Goal: Task Accomplishment & Management: Use online tool/utility

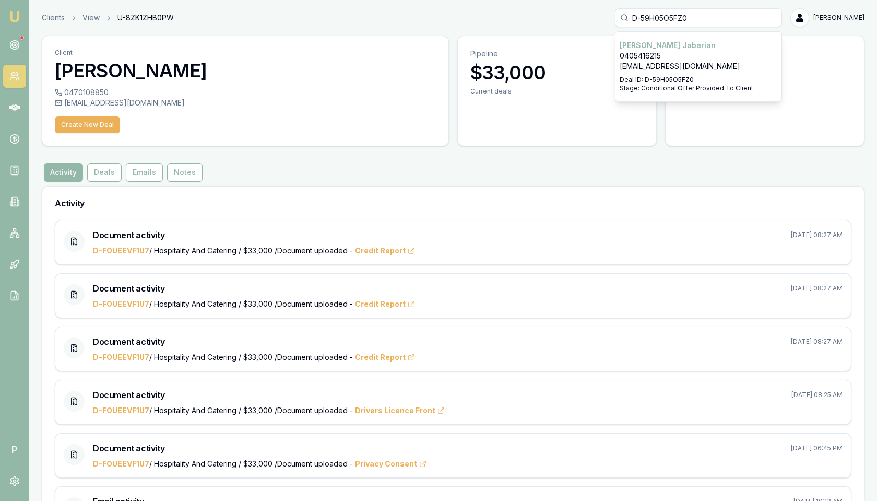
type input "D-59H05O5FZ0"
click at [656, 66] on p "[EMAIL_ADDRESS][DOMAIN_NAME]" at bounding box center [699, 66] width 158 height 10
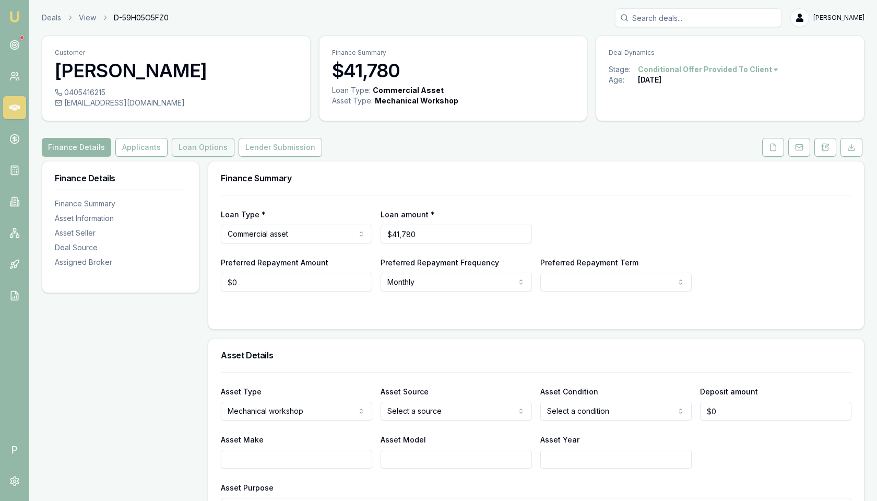
click at [209, 149] on button "Loan Options" at bounding box center [203, 147] width 63 height 19
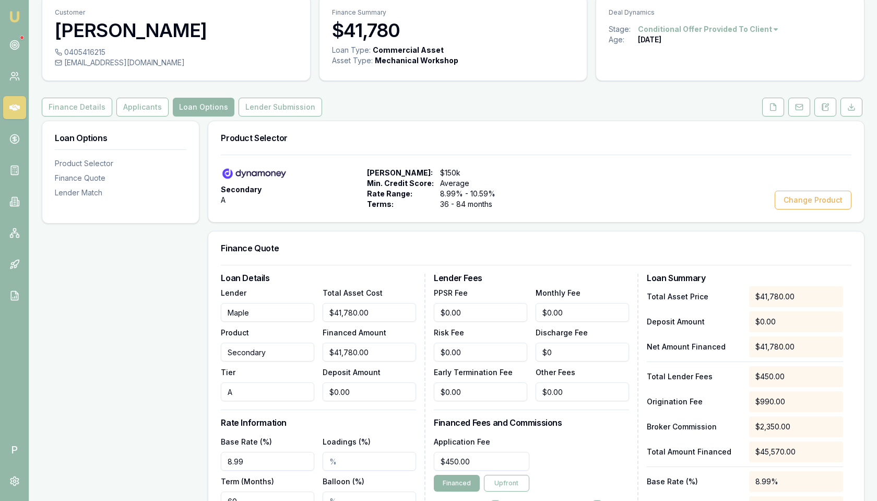
scroll to position [144, 0]
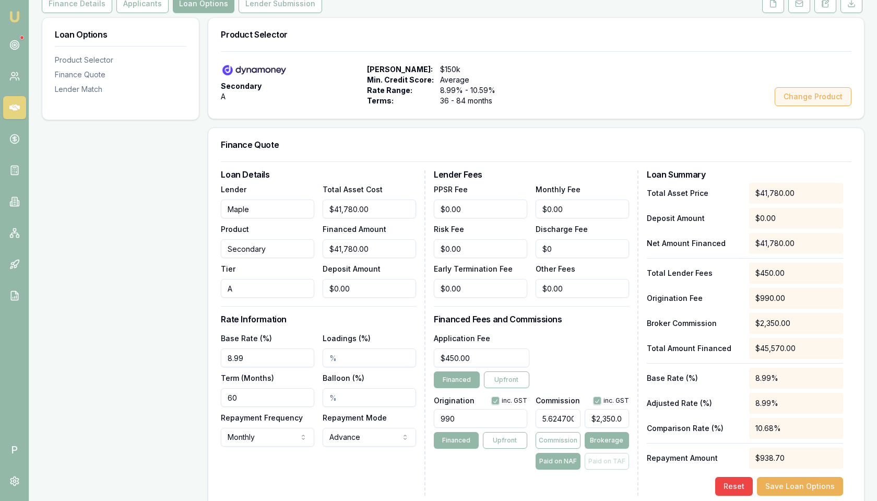
click at [814, 91] on button "Change Product" at bounding box center [813, 96] width 77 height 19
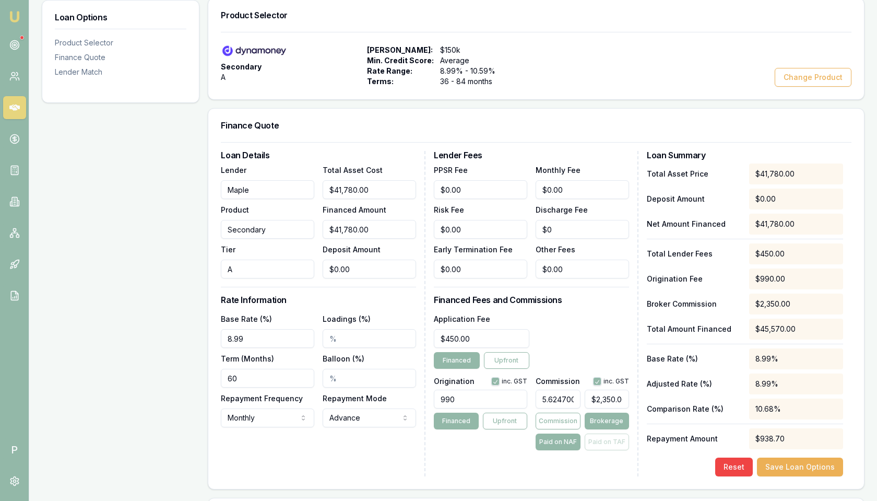
scroll to position [167, 0]
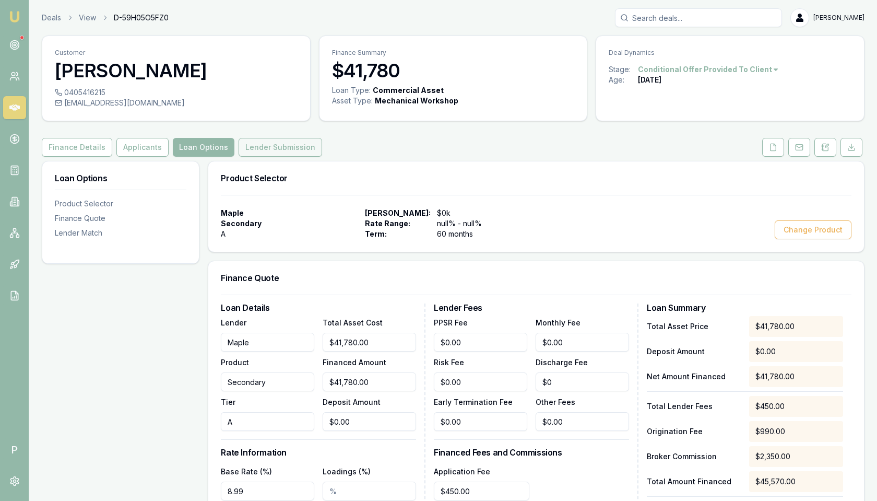
click at [278, 147] on button "Lender Submission" at bounding box center [281, 147] width 84 height 19
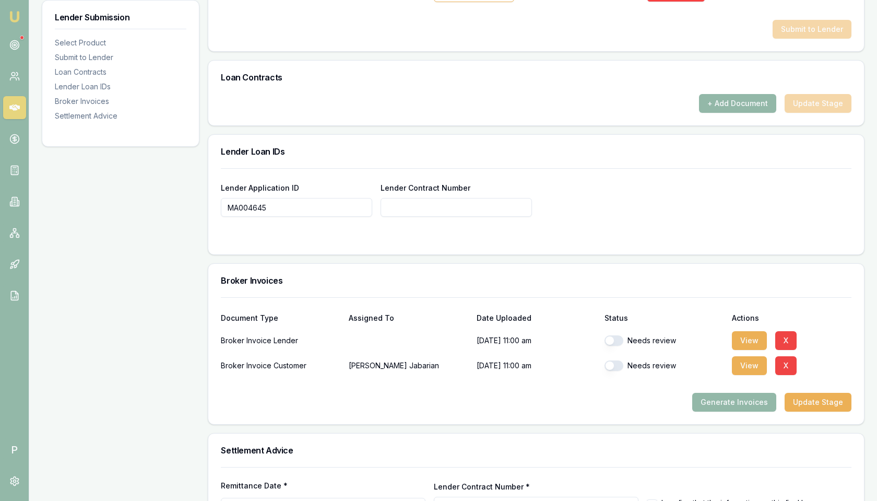
scroll to position [669, 0]
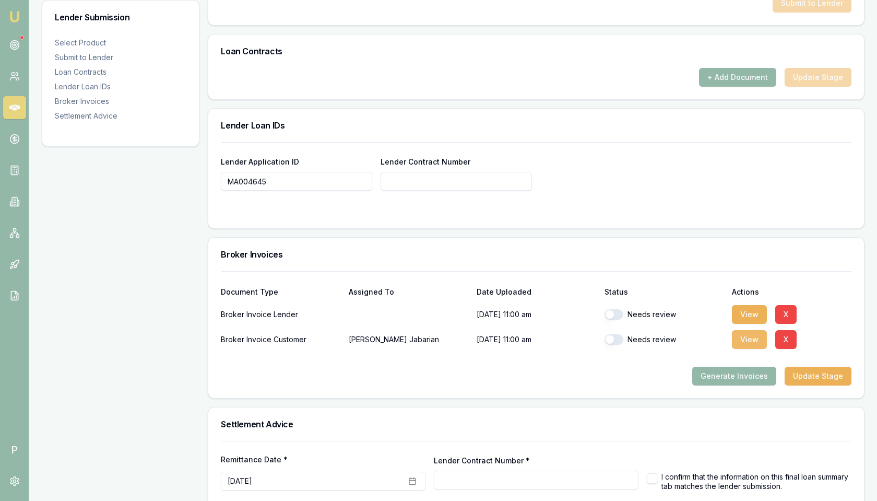
click at [750, 335] on button "View" at bounding box center [749, 339] width 35 height 19
click at [788, 333] on button "X" at bounding box center [785, 339] width 21 height 19
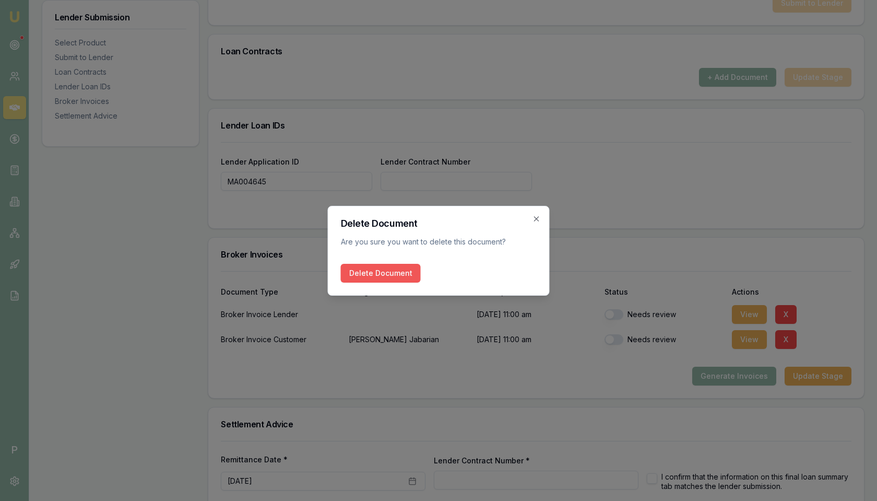
click at [408, 275] on button "Delete Document" at bounding box center [381, 273] width 80 height 19
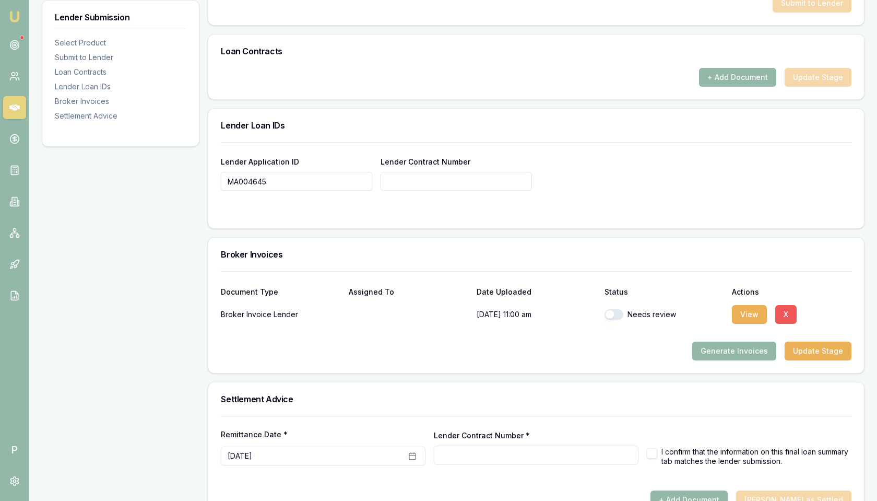
click at [794, 305] on button "X" at bounding box center [785, 314] width 21 height 19
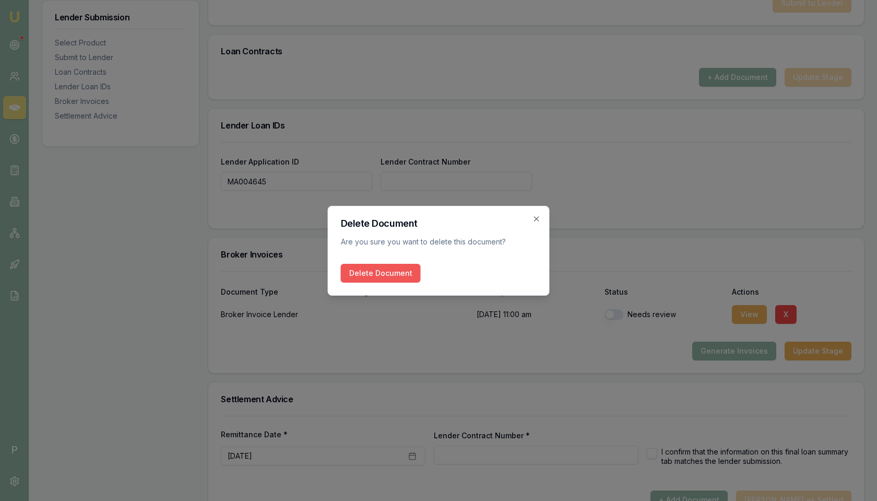
click at [400, 267] on button "Delete Document" at bounding box center [381, 273] width 80 height 19
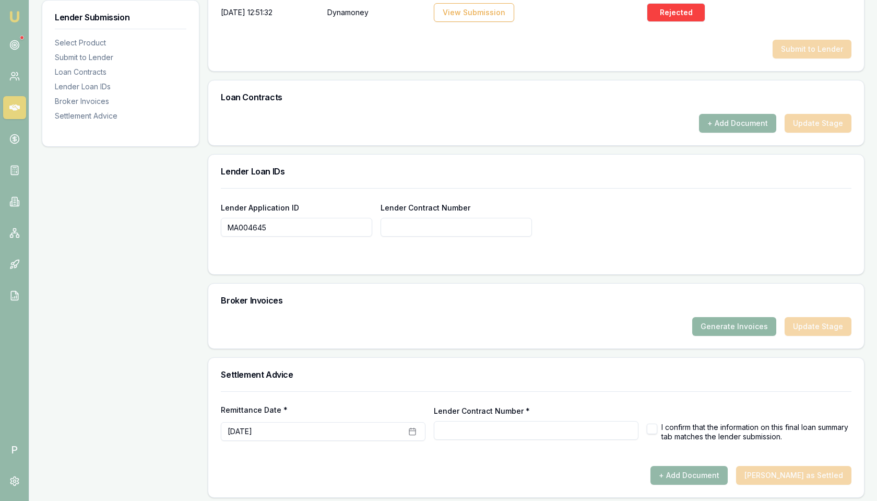
click at [730, 319] on button "Generate Invoices" at bounding box center [734, 326] width 84 height 19
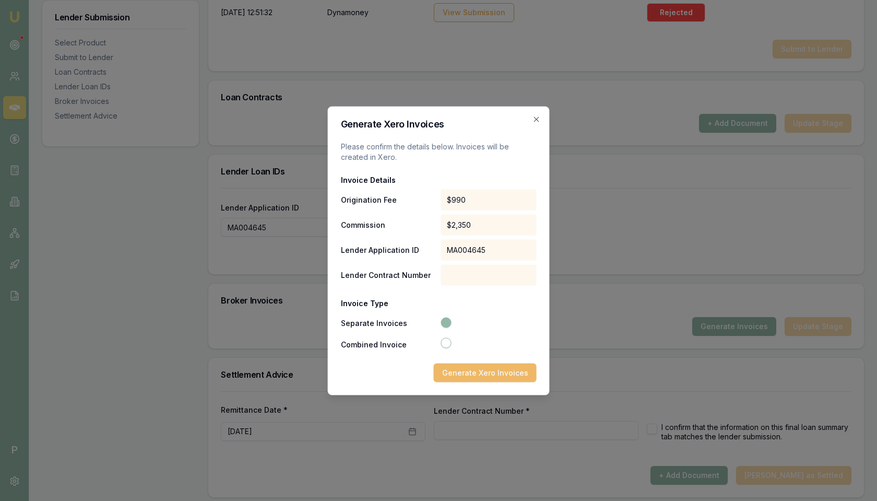
click at [480, 375] on button "Generate Xero Invoices" at bounding box center [485, 372] width 103 height 19
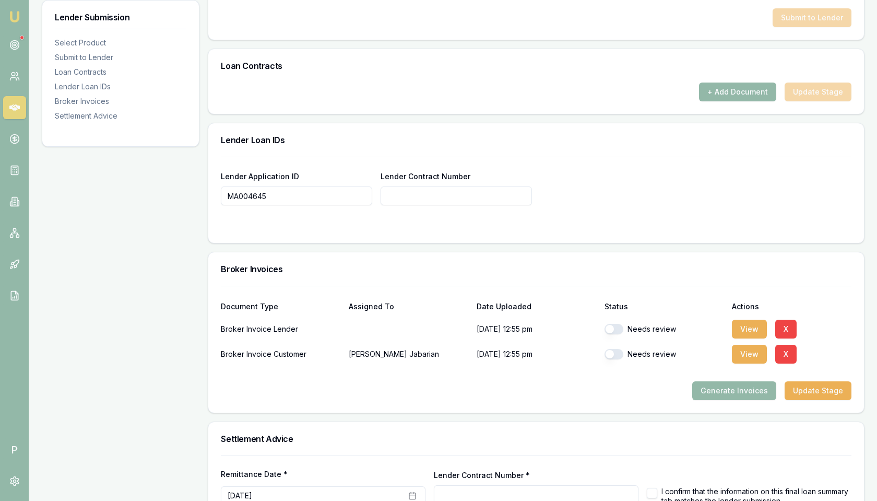
scroll to position [718, 0]
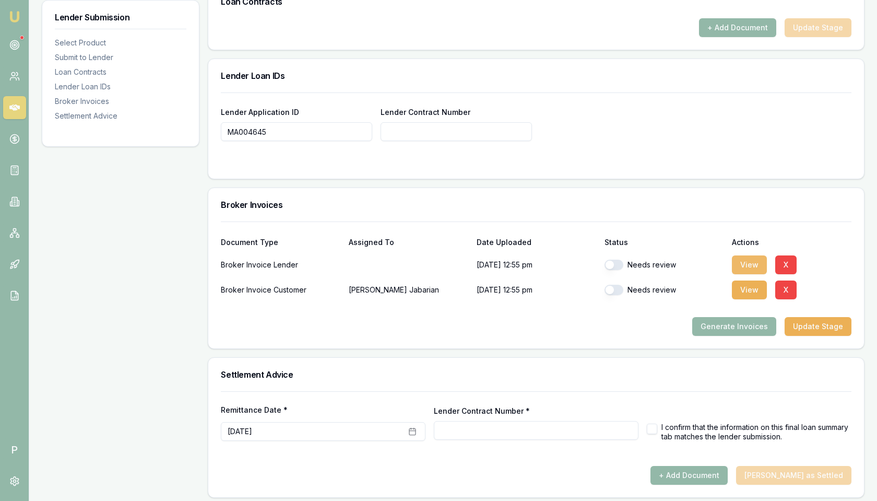
click at [747, 256] on button "View" at bounding box center [749, 264] width 35 height 19
click at [755, 290] on button "View" at bounding box center [749, 289] width 35 height 19
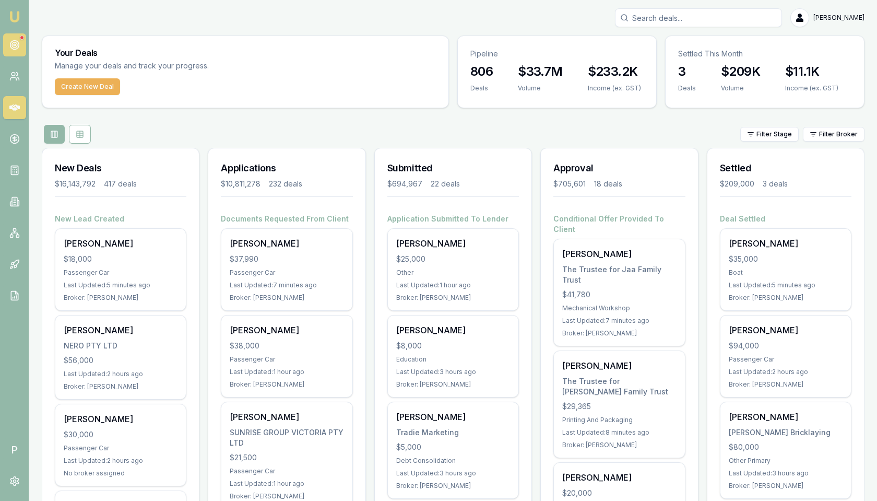
click at [17, 43] on icon at bounding box center [14, 45] width 10 height 10
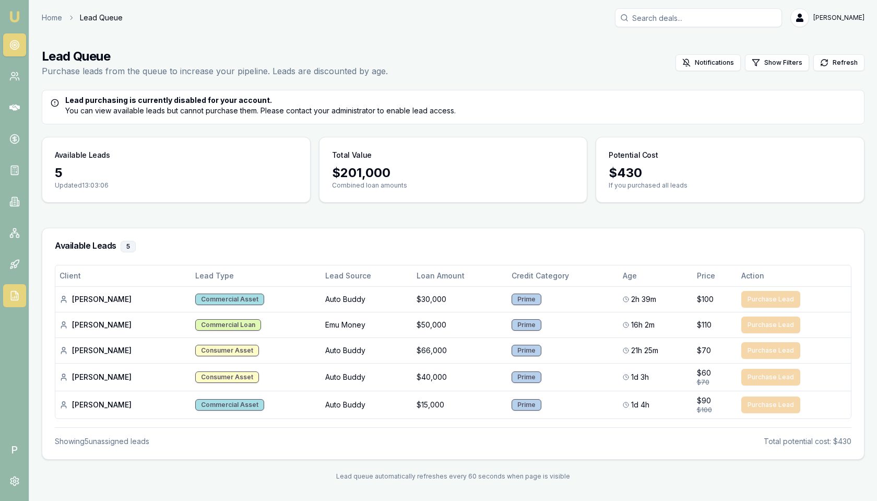
click at [17, 293] on polyline at bounding box center [16, 292] width 3 height 3
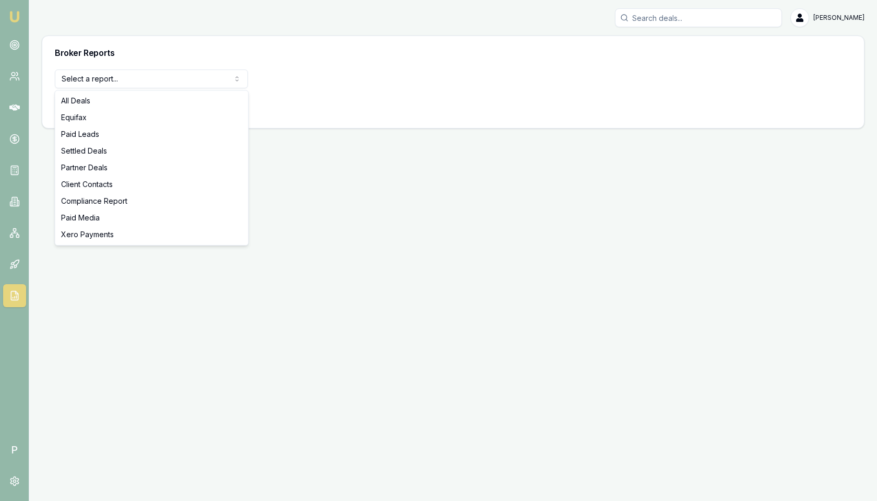
click at [154, 82] on html "Emu Broker P Matt Leeburn Toggle Menu Broker Reports Select a report... All Dea…" at bounding box center [438, 250] width 877 height 501
select select "settled-deals"
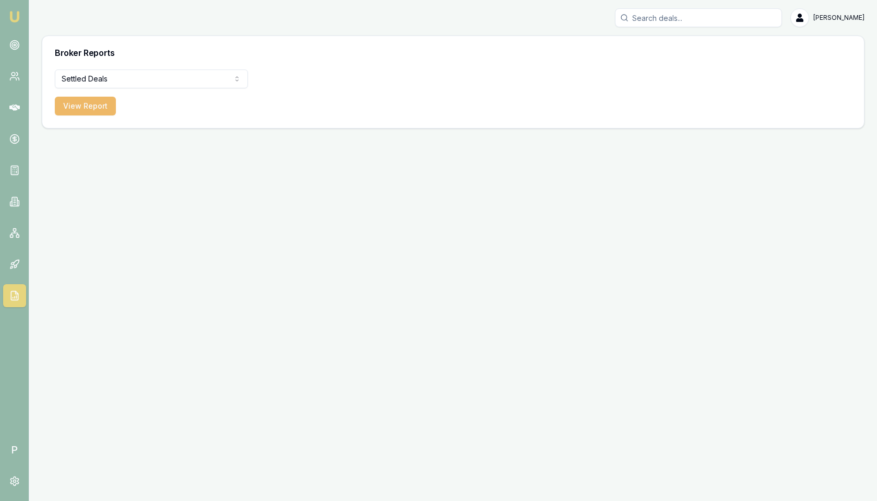
click at [96, 107] on button "View Report" at bounding box center [85, 106] width 61 height 19
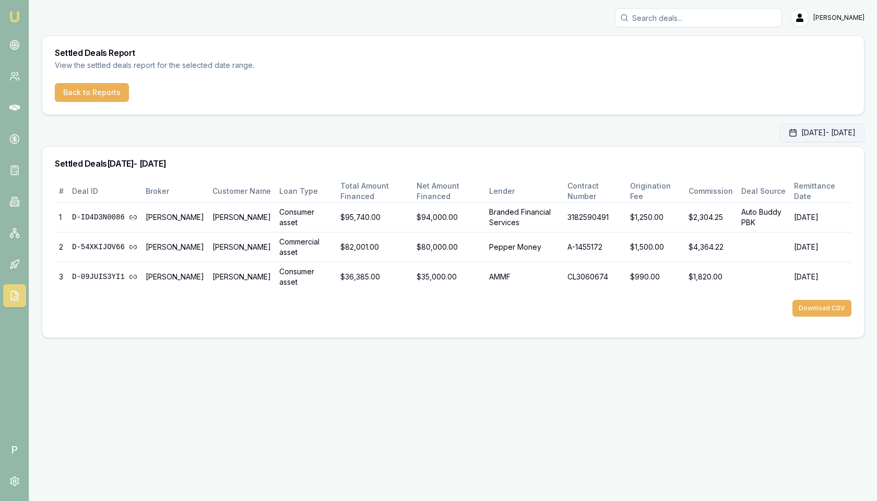
click at [798, 131] on button "Oct 01, 2025 - Oct 31, 2025" at bounding box center [822, 132] width 85 height 19
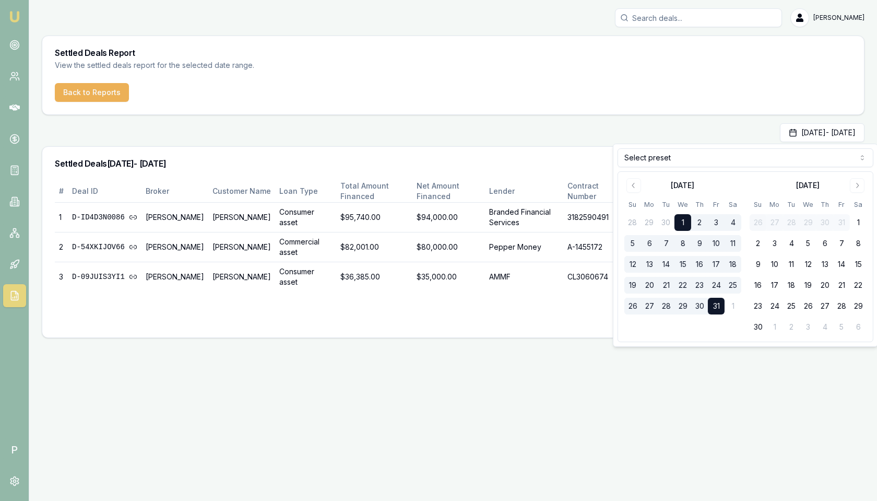
click at [715, 162] on html "Emu Broker P Matt Leeburn Toggle Menu Settled Deals Report View the settled dea…" at bounding box center [438, 250] width 877 height 501
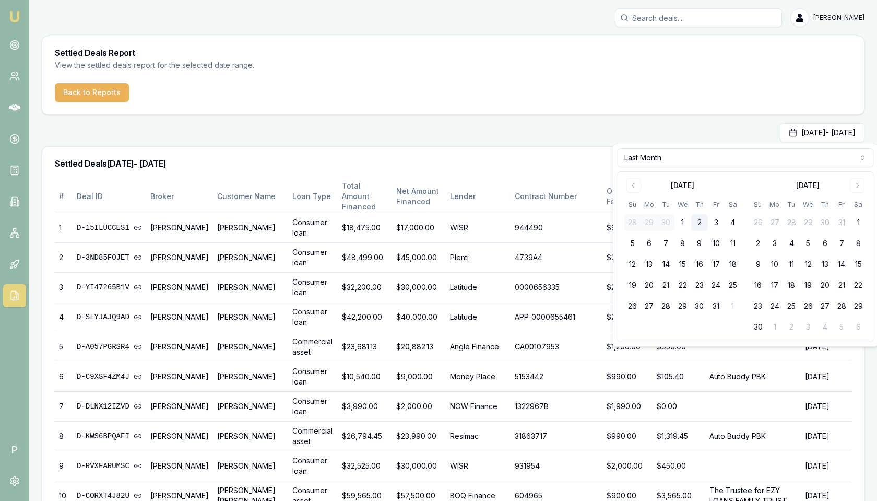
click at [561, 128] on div "Sep 01, 2025 - Sep 30, 2025" at bounding box center [453, 132] width 823 height 19
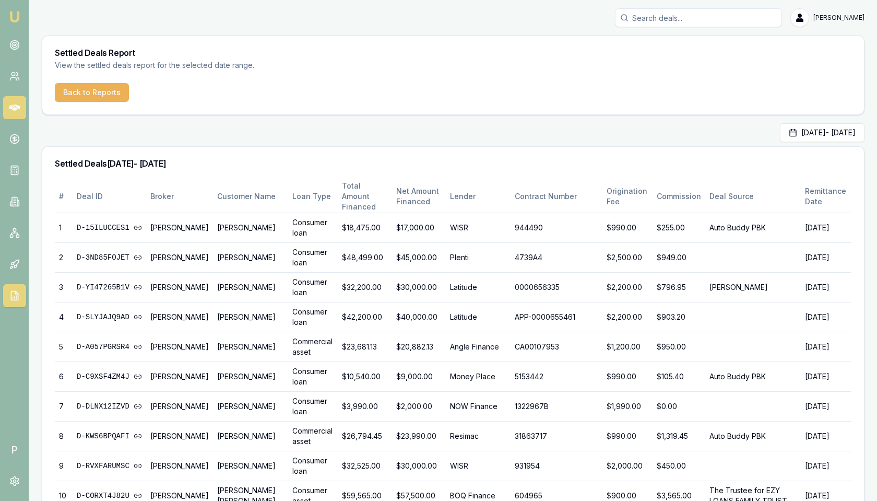
click at [20, 110] on link at bounding box center [14, 107] width 23 height 23
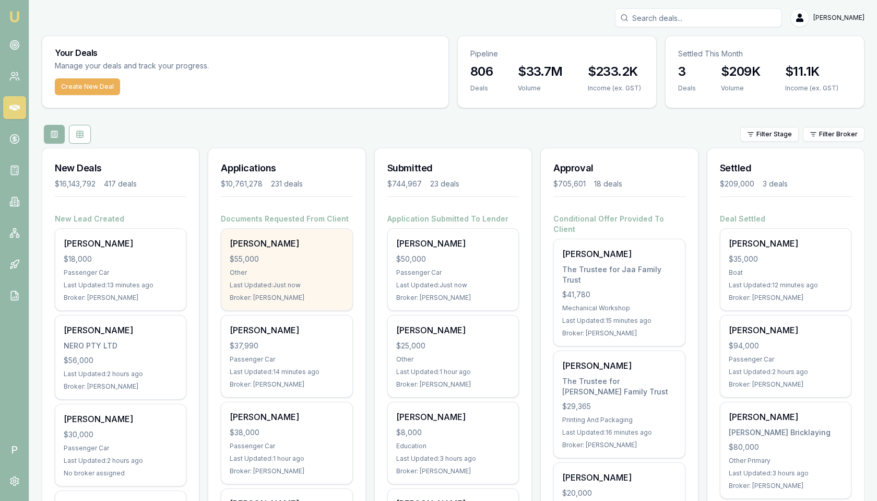
click at [294, 249] on div "Shaun Ellis $55,000 Other Last Updated: Just now Broker: Brad Hearns" at bounding box center [286, 269] width 131 height 81
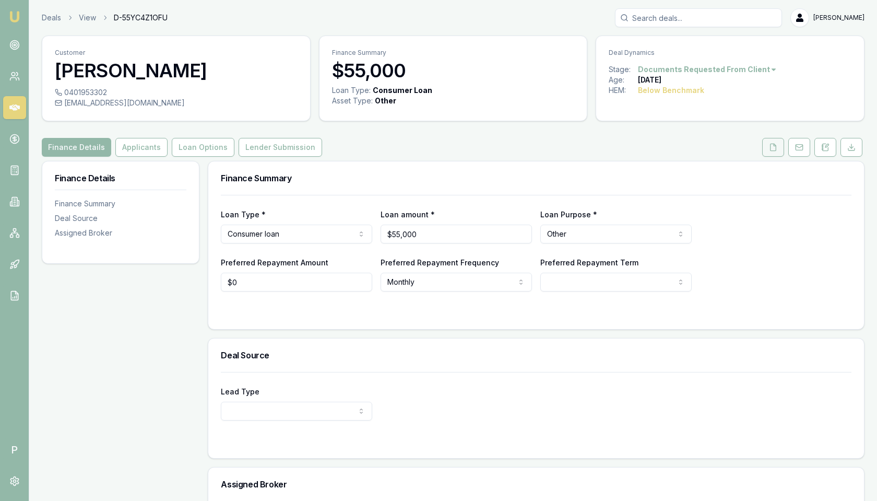
click at [777, 149] on icon at bounding box center [773, 147] width 8 height 8
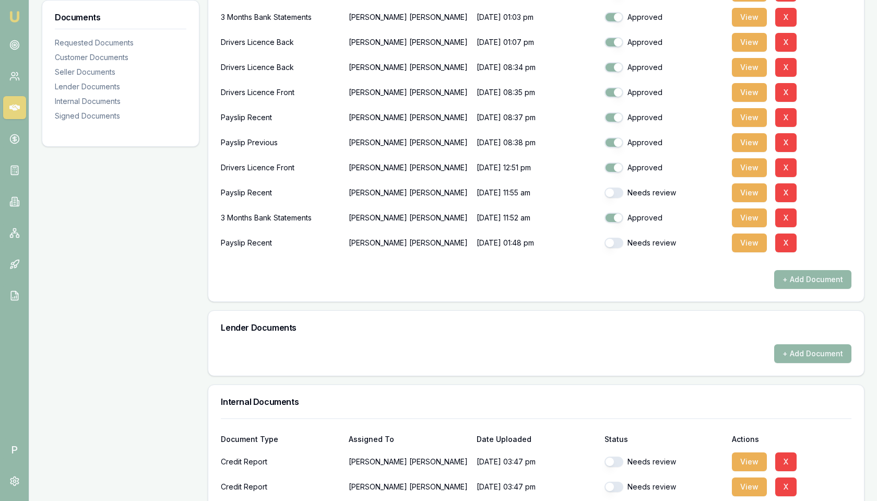
scroll to position [247, 0]
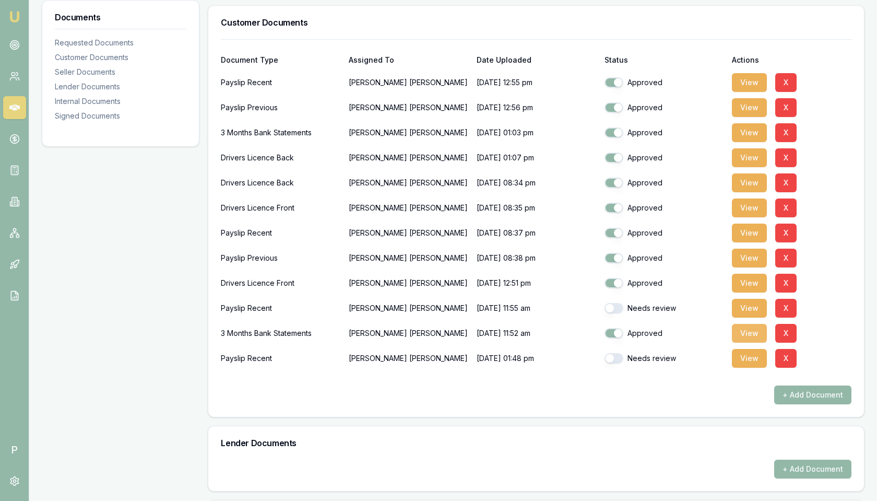
click at [743, 333] on button "View" at bounding box center [749, 333] width 35 height 19
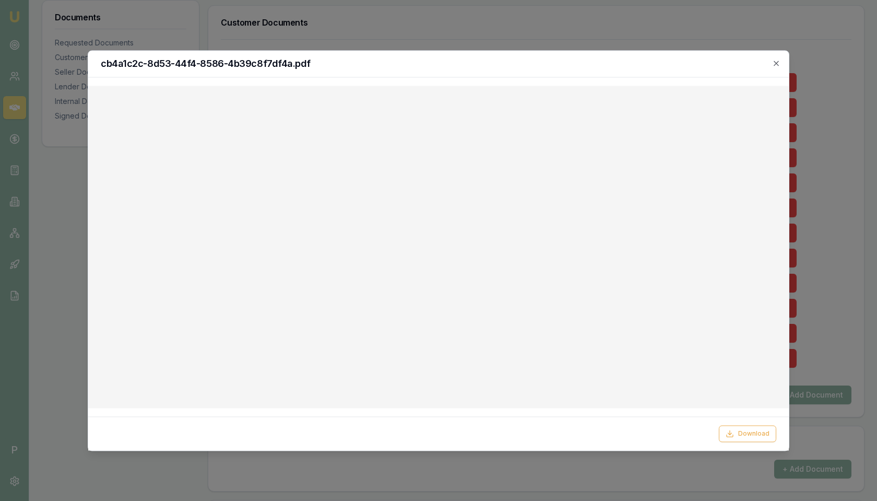
click at [783, 55] on div "cb4a1c2c-8d53-44f4-8586-4b39c8f7df4a.pdf" at bounding box center [438, 64] width 701 height 27
click at [782, 59] on div "cb4a1c2c-8d53-44f4-8586-4b39c8f7df4a.pdf" at bounding box center [438, 64] width 701 height 27
click at [773, 67] on div "cb4a1c2c-8d53-44f4-8586-4b39c8f7df4a.pdf Download Close" at bounding box center [439, 250] width 702 height 400
click at [775, 62] on icon "button" at bounding box center [776, 63] width 8 height 8
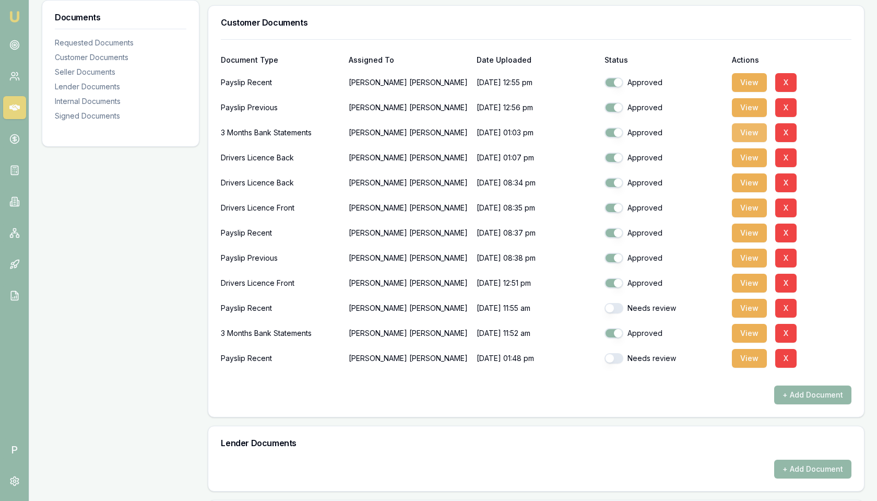
click at [741, 131] on button "View" at bounding box center [749, 132] width 35 height 19
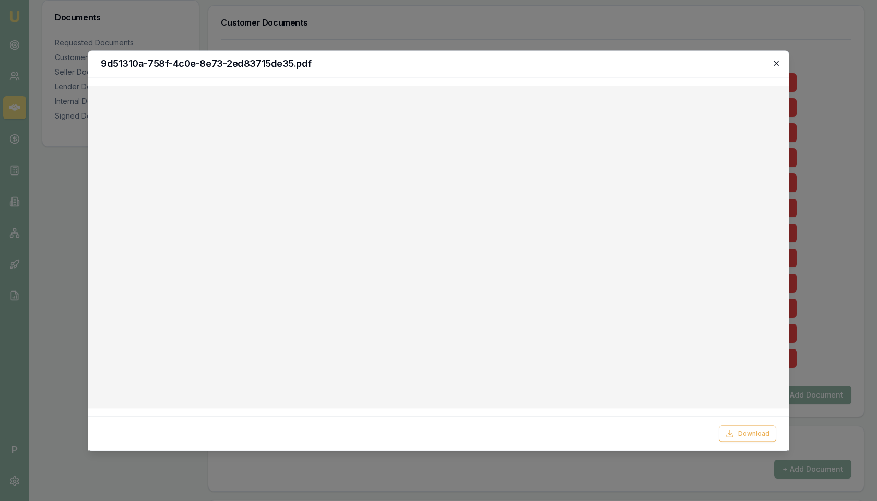
click at [774, 63] on icon "button" at bounding box center [776, 63] width 8 height 8
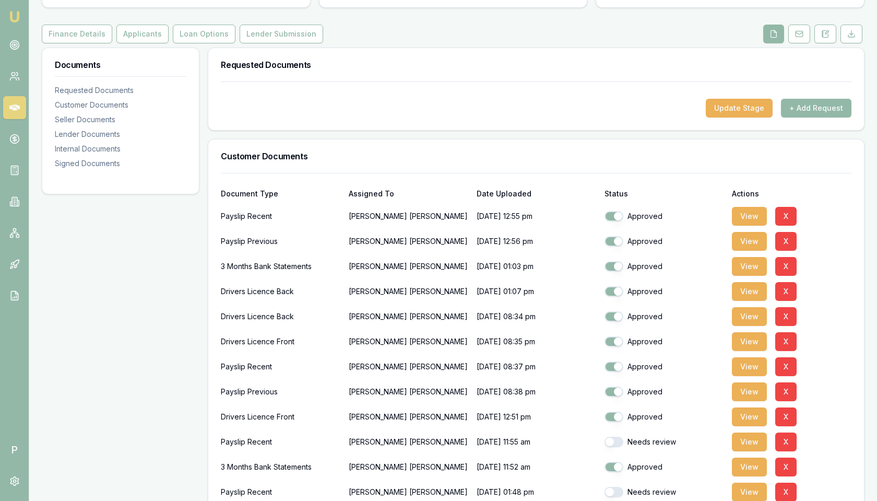
scroll to position [91, 0]
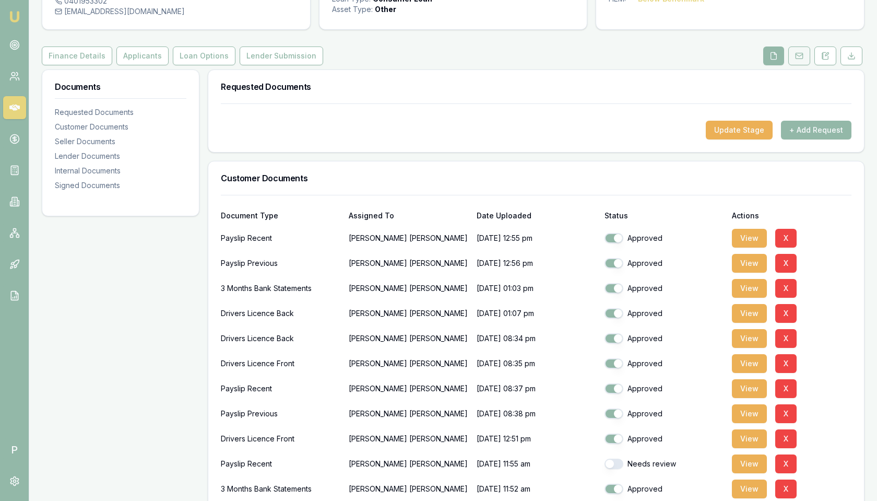
click at [801, 57] on icon at bounding box center [799, 56] width 8 height 8
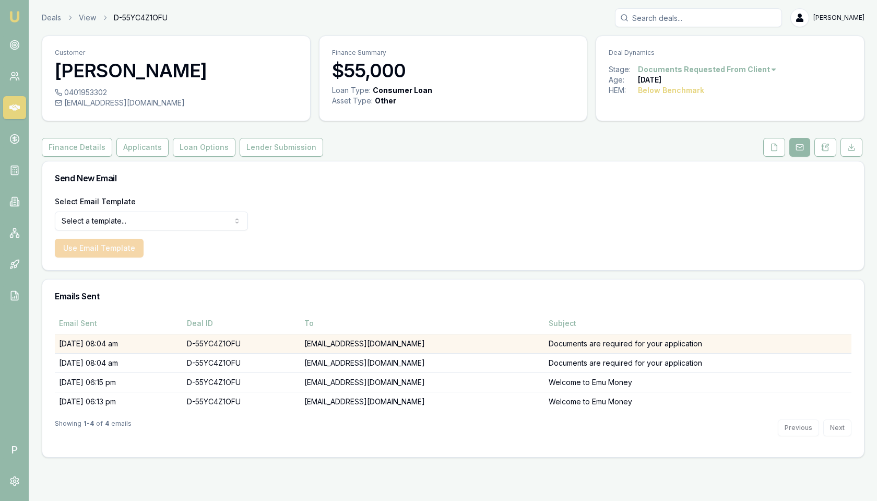
click at [453, 349] on td "[EMAIL_ADDRESS][DOMAIN_NAME]" at bounding box center [422, 343] width 244 height 19
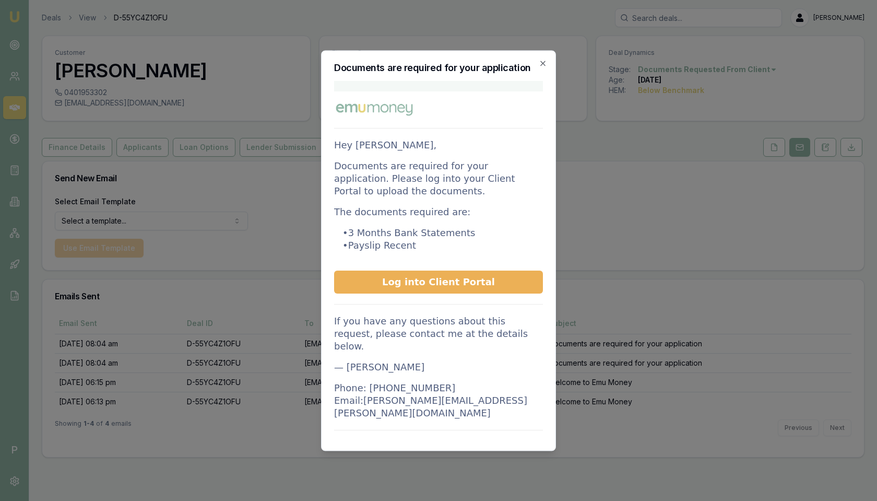
click at [411, 247] on p "• 3 Months Bank Statements • Payslip Recent" at bounding box center [438, 239] width 209 height 25
drag, startPoint x: 412, startPoint y: 246, endPoint x: 337, endPoint y: 227, distance: 77.6
click at [337, 227] on p "• 3 Months Bank Statements • Payslip Recent" at bounding box center [438, 239] width 209 height 25
click at [328, 229] on div "Documents are required for your application Action required for your applicatio…" at bounding box center [438, 250] width 235 height 400
drag, startPoint x: 336, startPoint y: 231, endPoint x: 416, endPoint y: 242, distance: 80.1
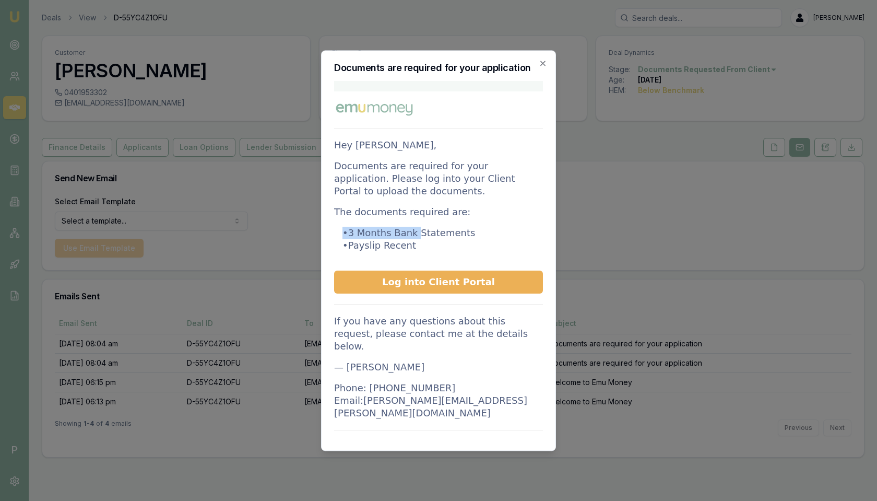
click at [415, 239] on p "• 3 Months Bank Statements • Payslip Recent" at bounding box center [438, 239] width 209 height 25
click at [416, 246] on p "• 3 Months Bank Statements • Payslip Recent" at bounding box center [438, 239] width 209 height 25
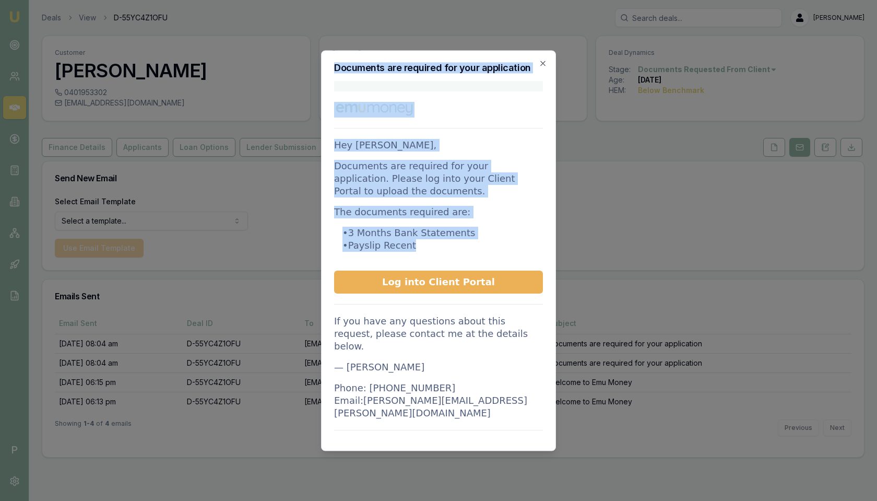
drag, startPoint x: 421, startPoint y: 244, endPoint x: 320, endPoint y: 218, distance: 105.1
click at [320, 218] on body "Emu Broker P Deals View D-55YC4Z1OFU Matt Leeburn Toggle Menu Customer Shaun El…" at bounding box center [438, 250] width 877 height 501
click at [340, 210] on p "The documents required are:" at bounding box center [438, 212] width 209 height 13
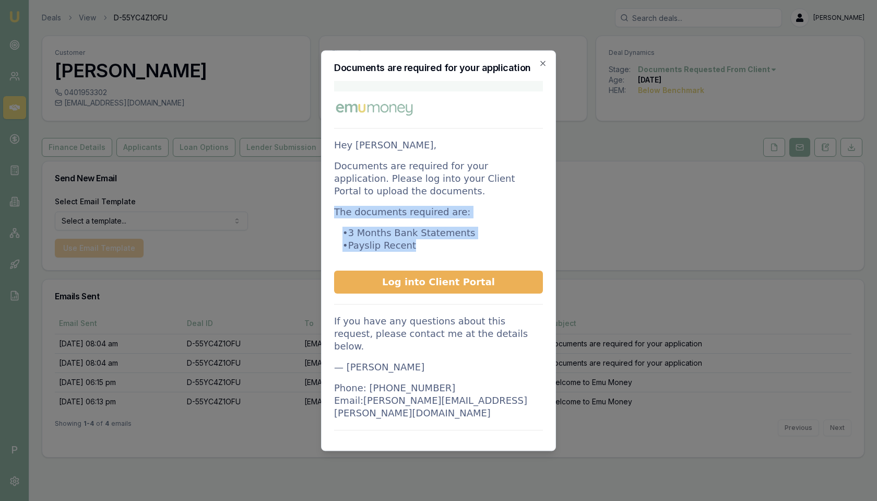
drag, startPoint x: 335, startPoint y: 211, endPoint x: 423, endPoint y: 243, distance: 93.8
click at [423, 243] on td "Hey Shaun, Documents are required for your application. Please log into your Cl…" at bounding box center [438, 274] width 209 height 366
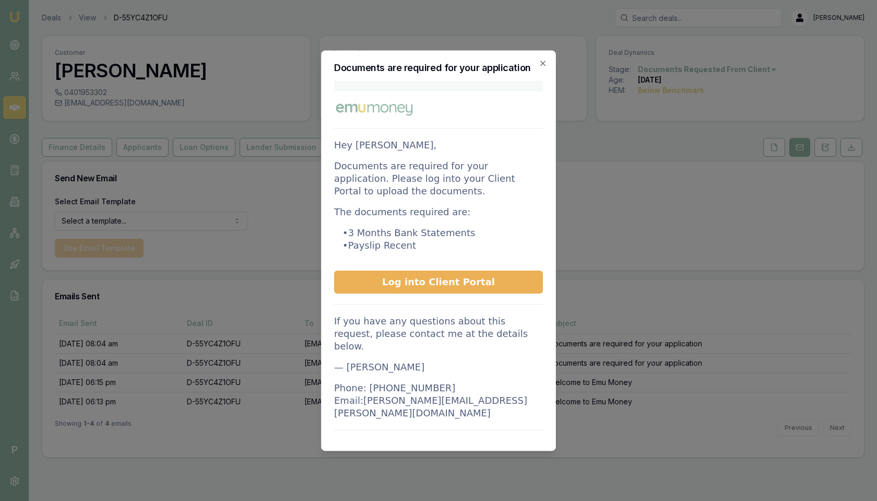
click at [428, 243] on p "• 3 Months Bank Statements • Payslip Recent" at bounding box center [438, 239] width 209 height 25
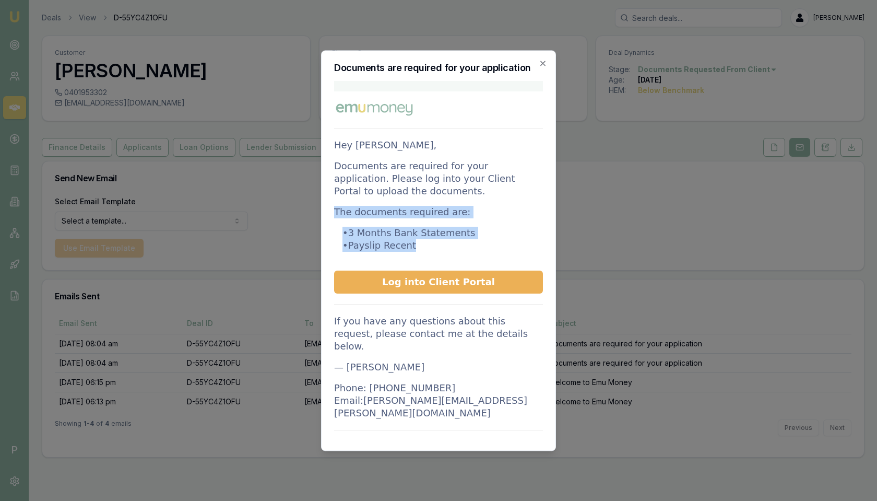
drag, startPoint x: 417, startPoint y: 246, endPoint x: 335, endPoint y: 197, distance: 96.0
click at [335, 197] on td "Hey Shaun, Documents are required for your application. Please log into your Cl…" at bounding box center [438, 274] width 209 height 366
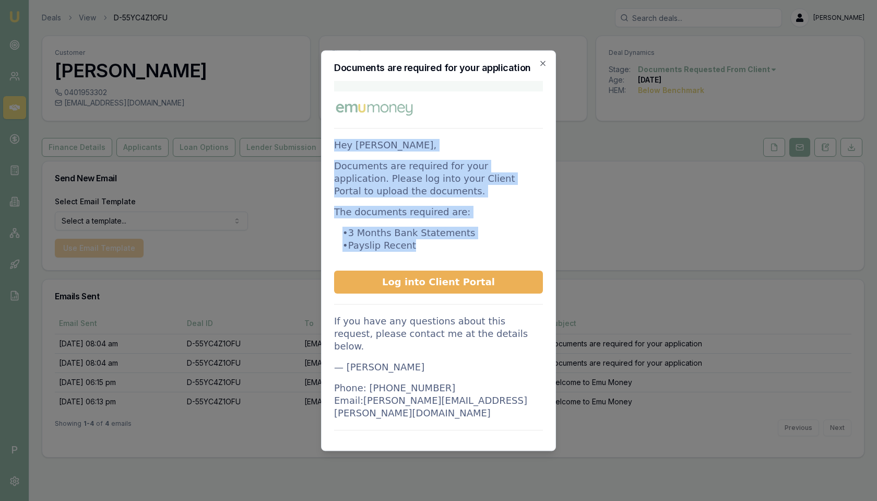
drag, startPoint x: 336, startPoint y: 144, endPoint x: 426, endPoint y: 248, distance: 137.7
click at [426, 248] on td "Hey Shaun, Documents are required for your application. Please log into your Cl…" at bounding box center [438, 274] width 209 height 366
click at [419, 246] on p "• 3 Months Bank Statements • Payslip Recent" at bounding box center [438, 239] width 209 height 25
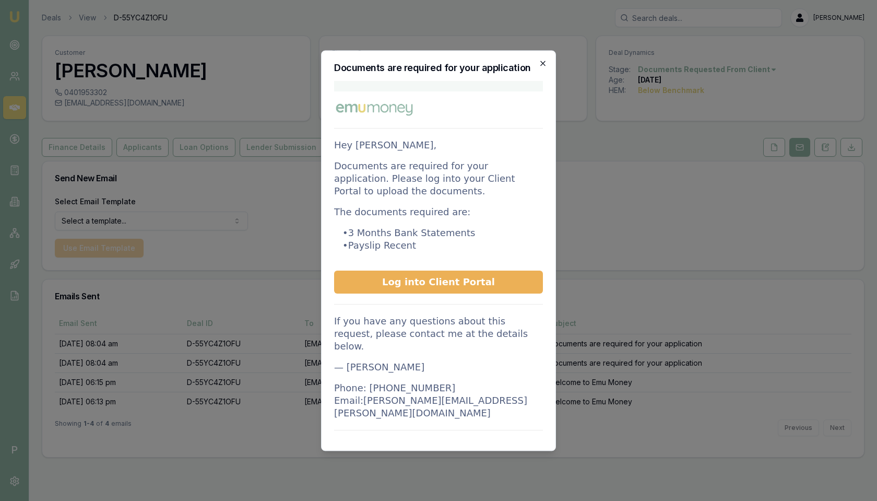
click at [545, 63] on icon "button" at bounding box center [543, 63] width 8 height 8
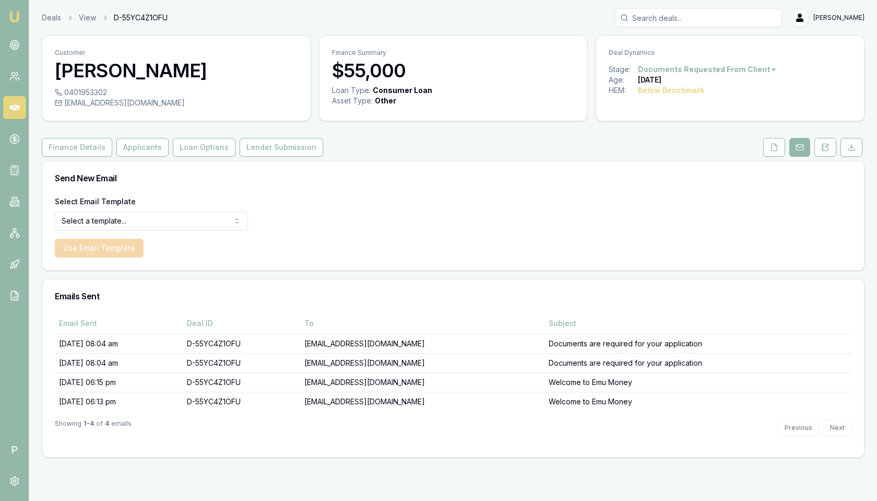
click at [18, 111] on icon at bounding box center [14, 107] width 10 height 10
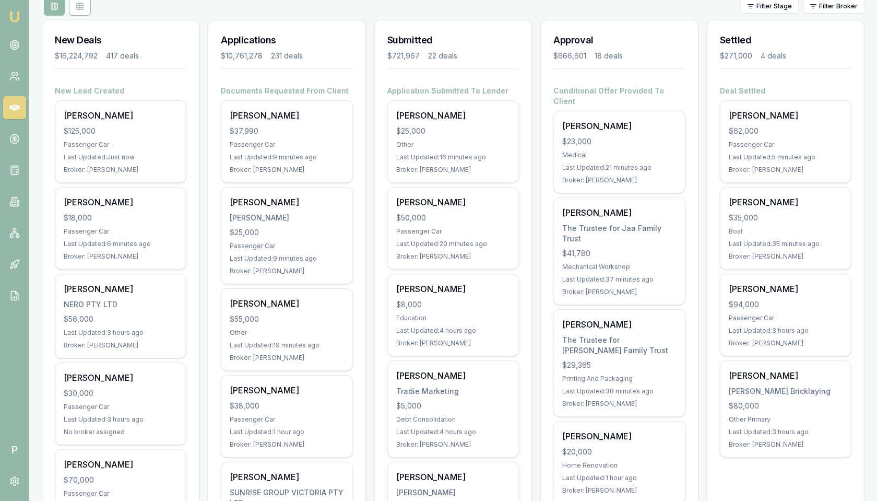
scroll to position [131, 0]
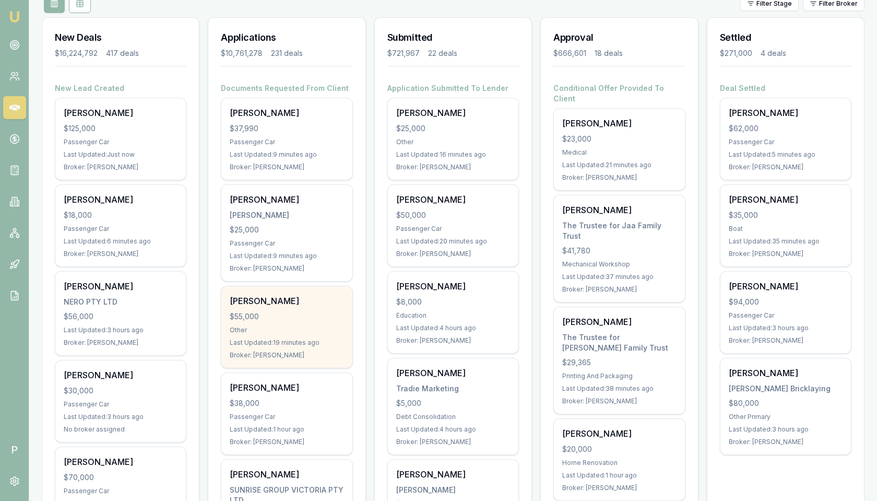
click at [299, 311] on div "$55,000" at bounding box center [287, 316] width 114 height 10
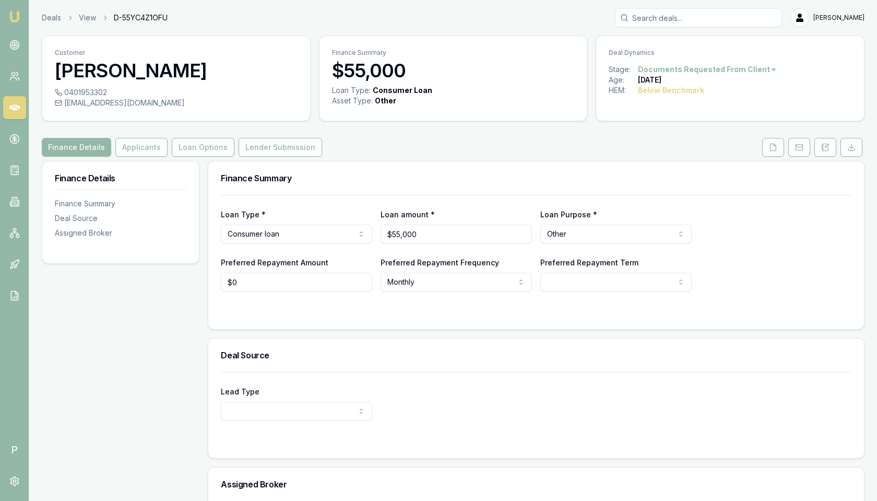
click at [760, 149] on div "Finance Details Applicants Loan Options Lender Submission" at bounding box center [453, 147] width 823 height 19
click at [767, 148] on button at bounding box center [773, 147] width 22 height 19
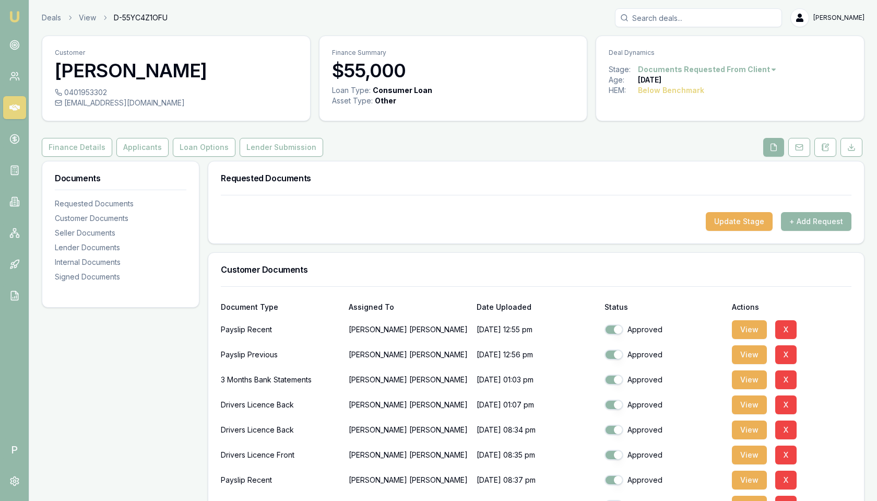
click at [17, 107] on icon at bounding box center [14, 107] width 10 height 6
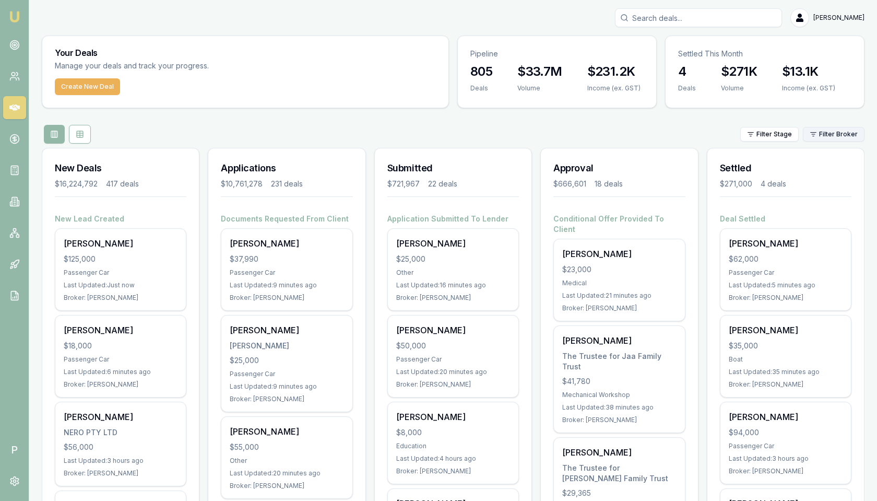
click at [823, 140] on html "Emu Broker P [PERSON_NAME] Toggle Menu Your Deals Manage your deals and track y…" at bounding box center [438, 250] width 877 height 501
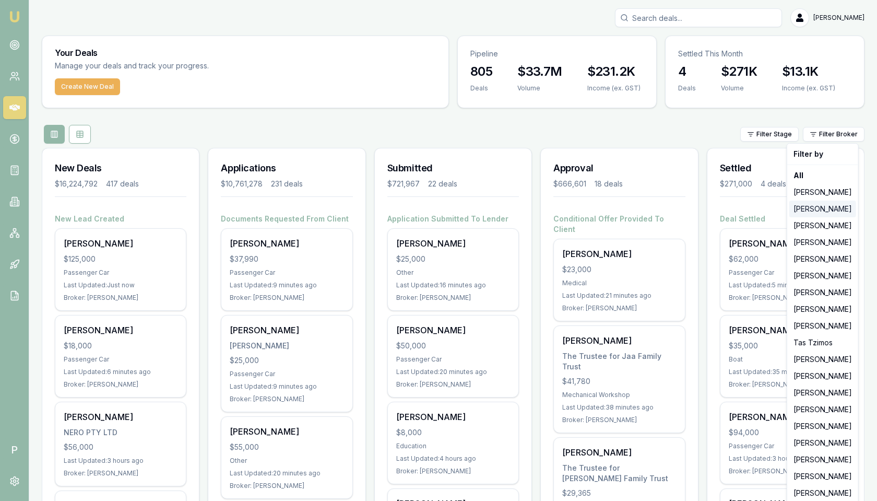
click at [818, 206] on div "[PERSON_NAME]" at bounding box center [822, 208] width 67 height 17
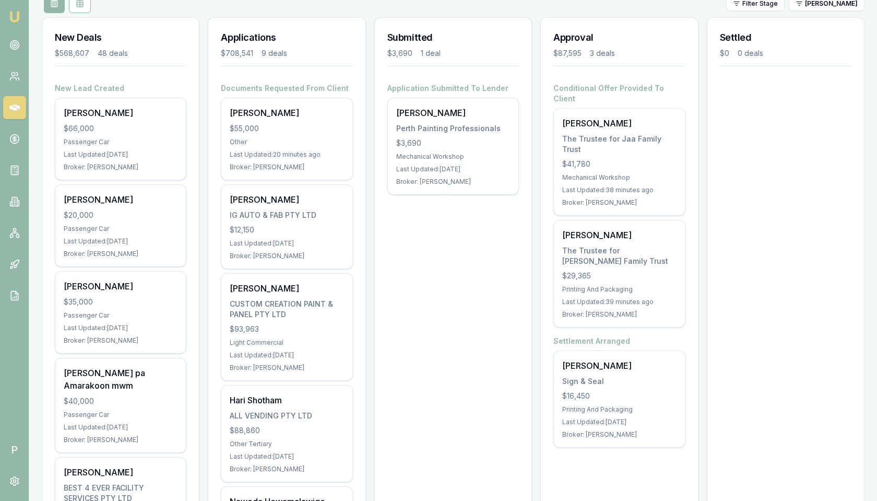
scroll to position [174, 0]
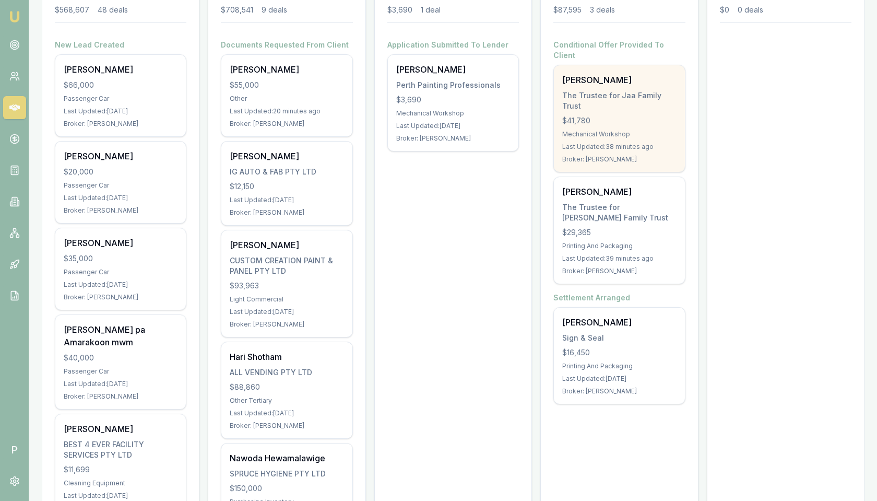
click at [616, 115] on div "$41,780" at bounding box center [619, 120] width 114 height 10
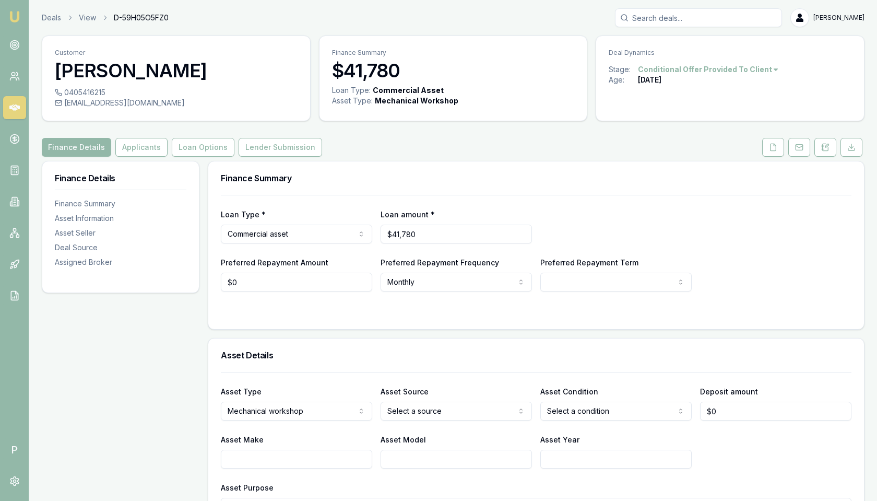
click at [754, 142] on div "Finance Details Applicants Loan Options Lender Submission" at bounding box center [453, 147] width 823 height 19
click at [768, 145] on button at bounding box center [773, 147] width 22 height 19
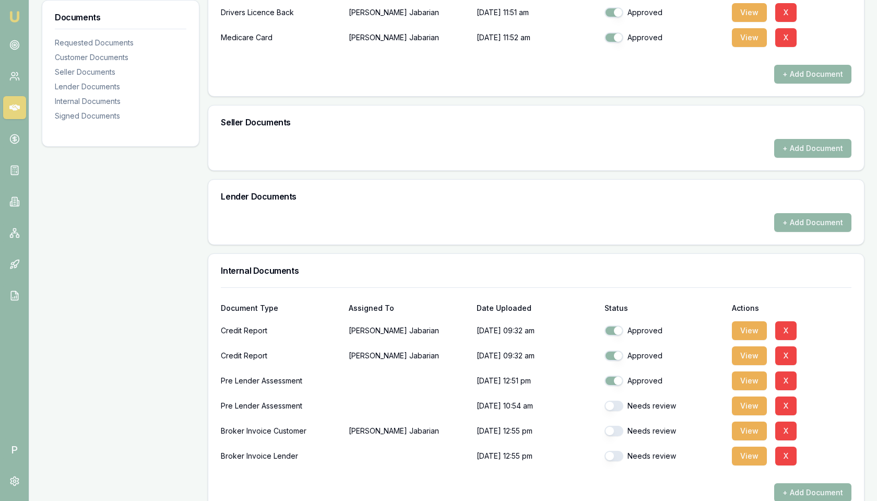
scroll to position [505, 0]
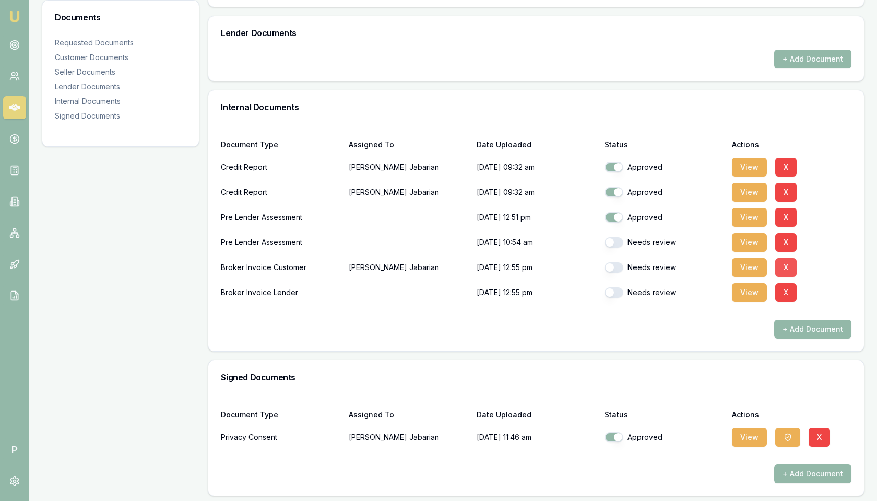
click at [788, 265] on button "X" at bounding box center [785, 267] width 21 height 19
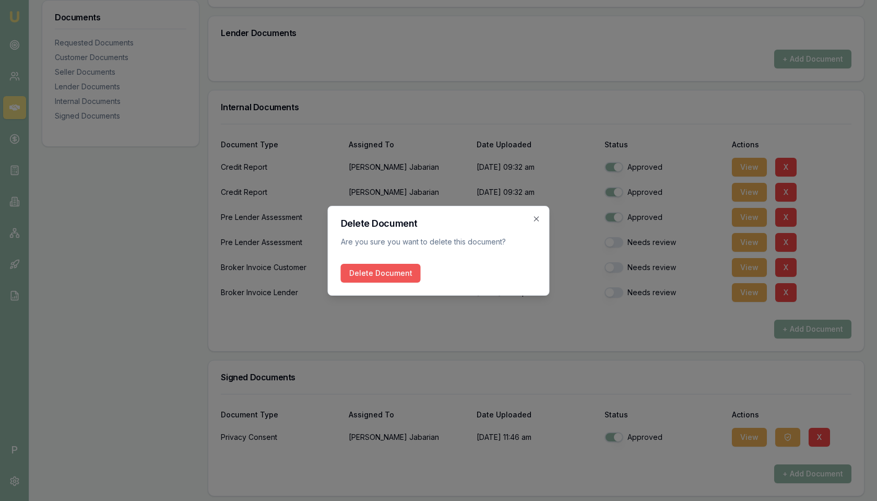
click at [411, 275] on button "Delete Document" at bounding box center [381, 273] width 80 height 19
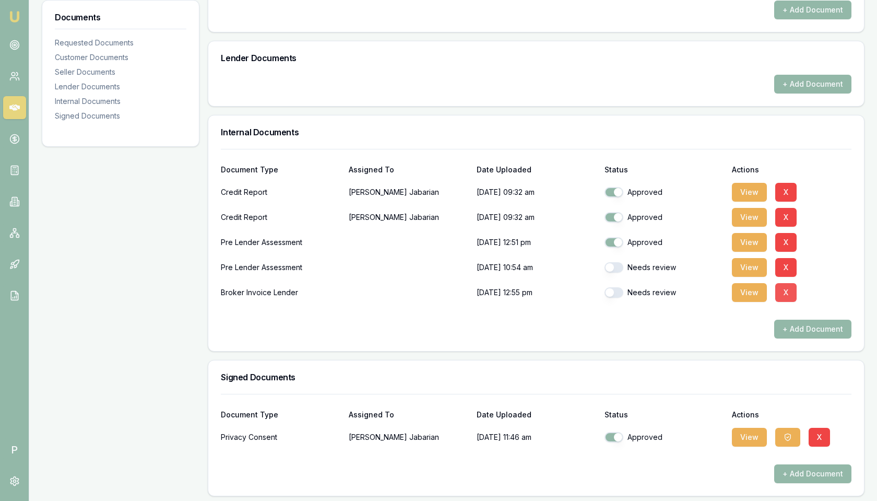
click at [790, 289] on button "X" at bounding box center [785, 292] width 21 height 19
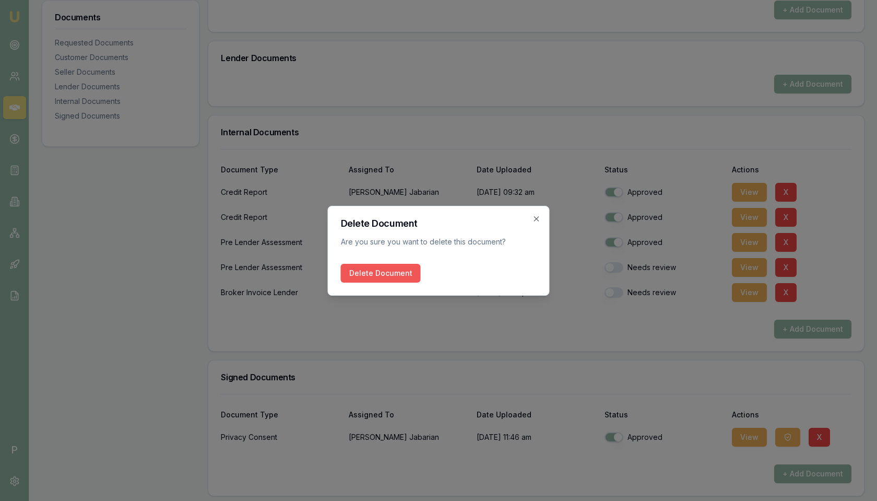
click at [396, 267] on button "Delete Document" at bounding box center [381, 273] width 80 height 19
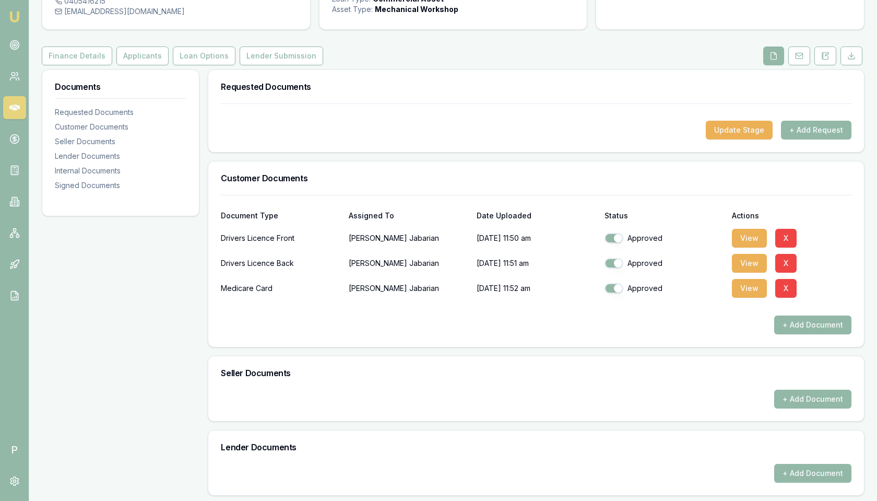
scroll to position [0, 0]
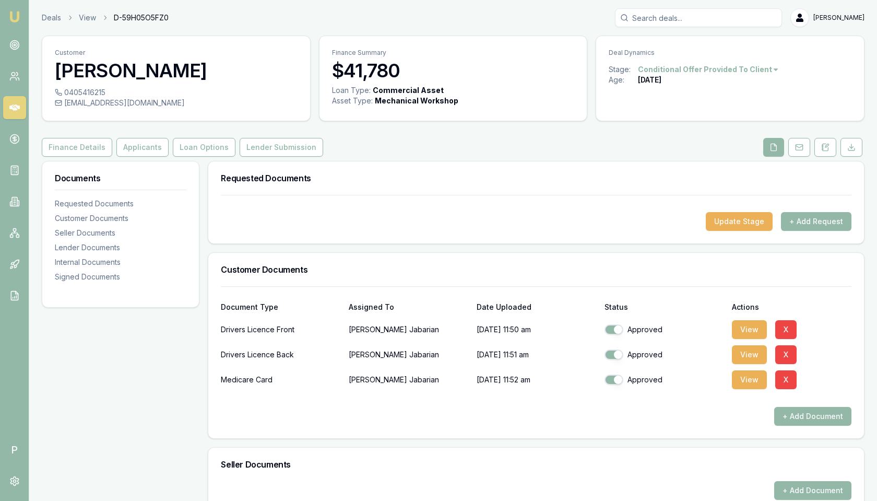
click at [274, 133] on div "Customer Eveline Jabarian 0405416215 jjpetroleum@gmail.com Finance Summary $41,…" at bounding box center [453, 494] width 823 height 916
click at [273, 148] on button "Lender Submission" at bounding box center [282, 147] width 84 height 19
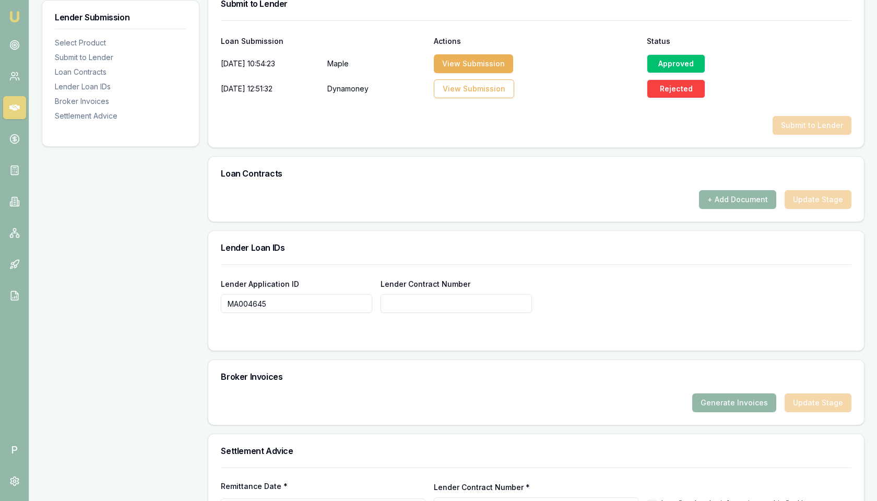
scroll to position [566, 0]
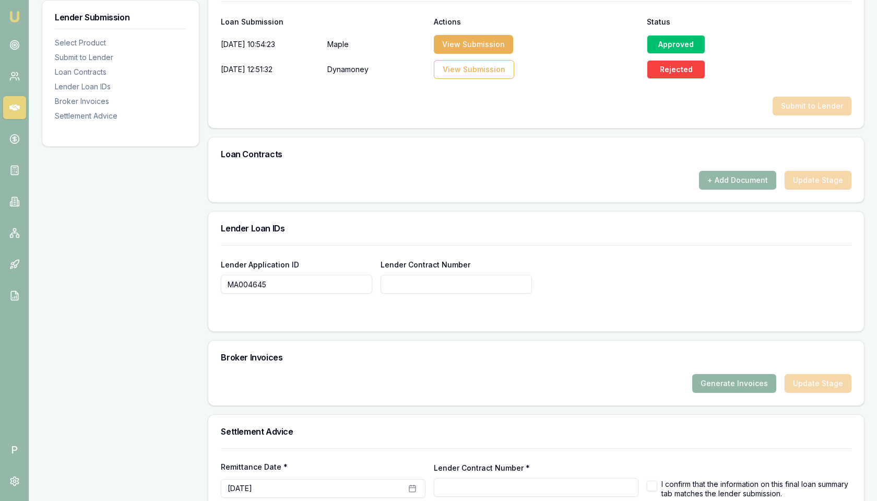
click at [730, 378] on button "Generate Invoices" at bounding box center [734, 383] width 84 height 19
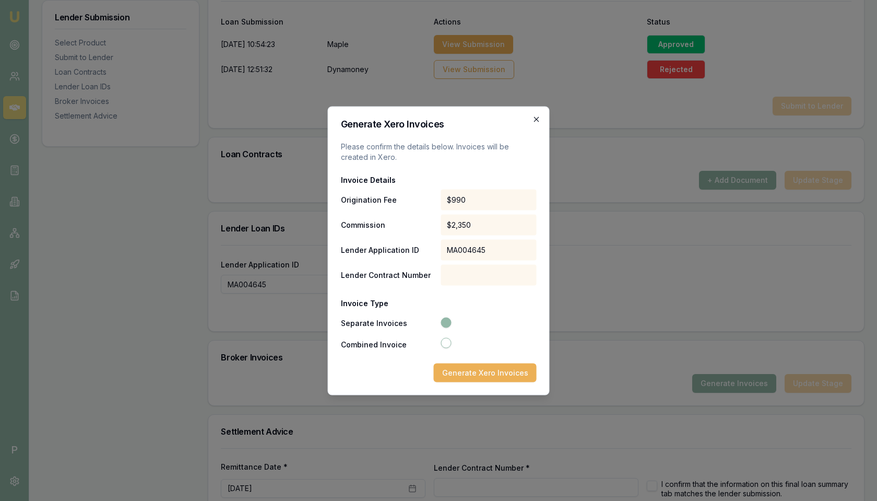
click at [535, 120] on icon "button" at bounding box center [536, 118] width 5 height 5
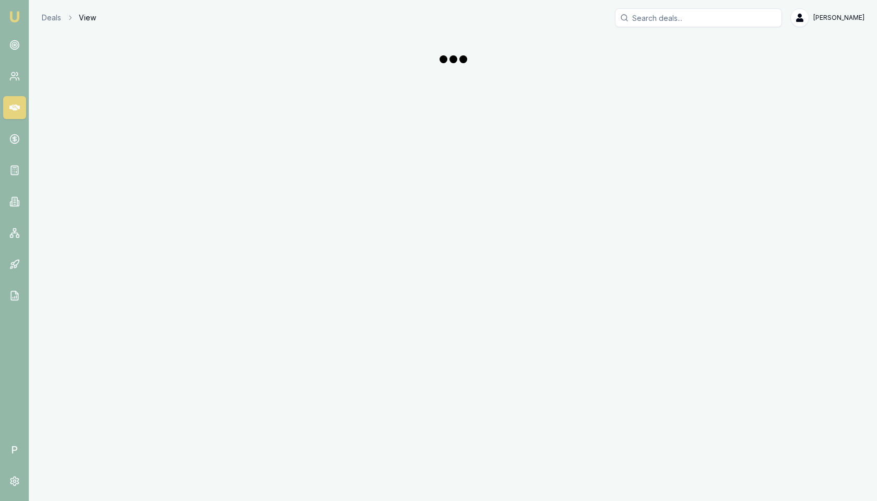
scroll to position [566, 0]
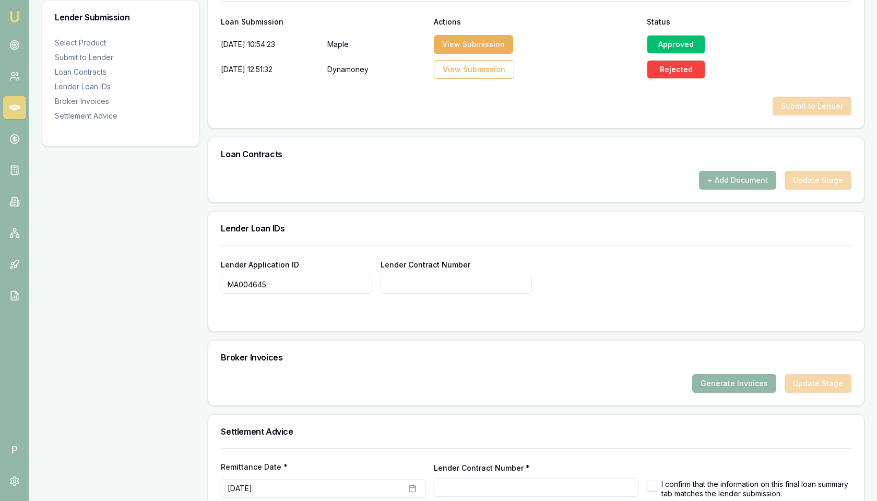
click at [747, 381] on button "Generate Invoices" at bounding box center [734, 383] width 84 height 19
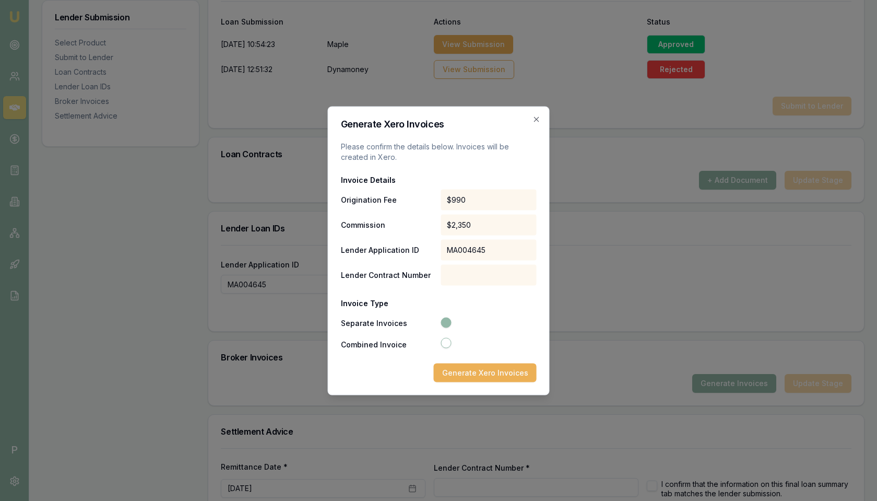
click at [447, 343] on button "Combined Invoice" at bounding box center [446, 342] width 10 height 10
radio input "false"
radio input "true"
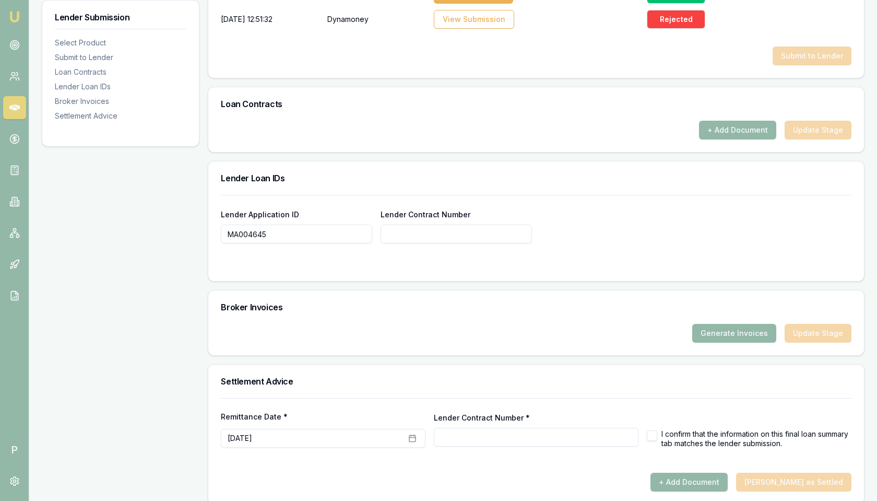
scroll to position [623, 0]
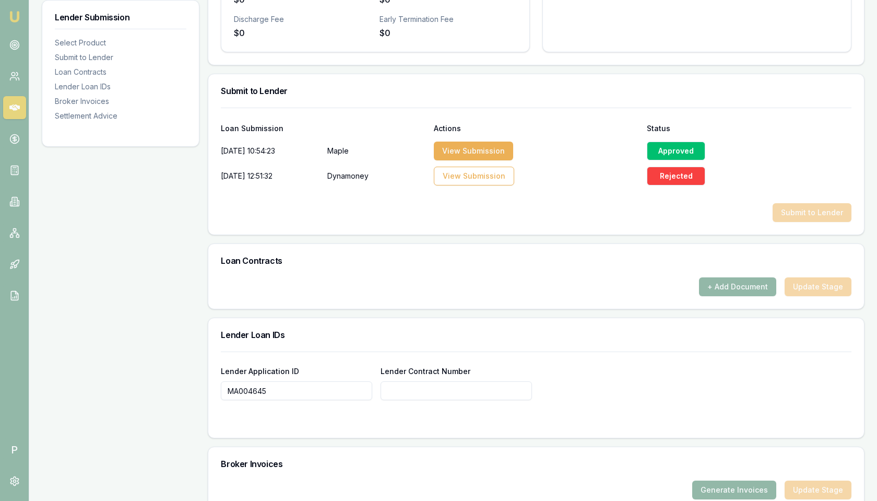
scroll to position [466, 0]
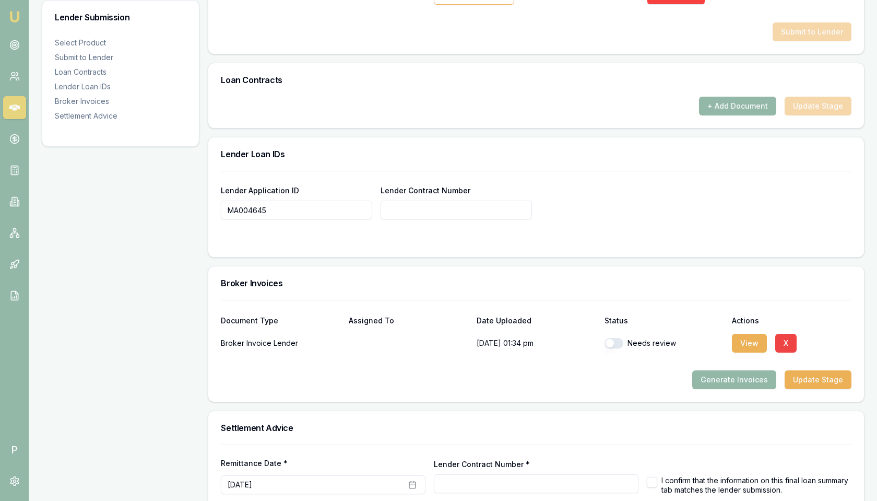
scroll to position [693, 0]
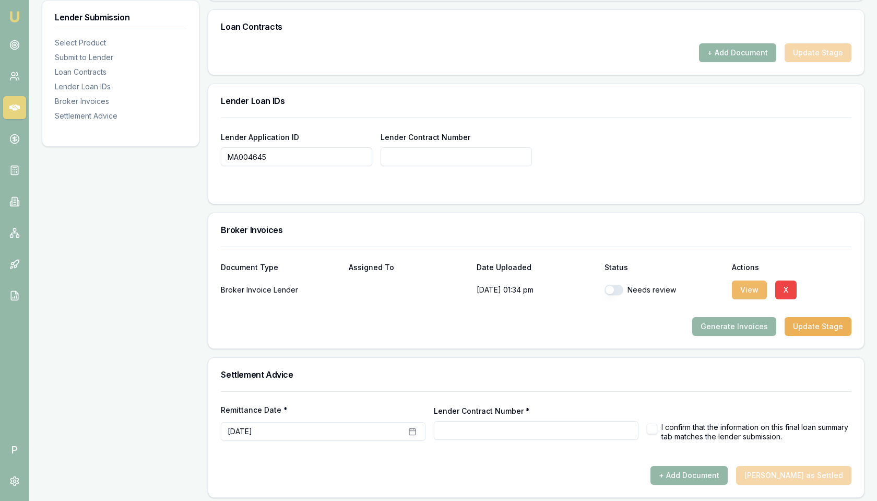
click at [741, 288] on button "View" at bounding box center [749, 289] width 35 height 19
